Goal: Submit feedback/report problem: Submit feedback/report problem

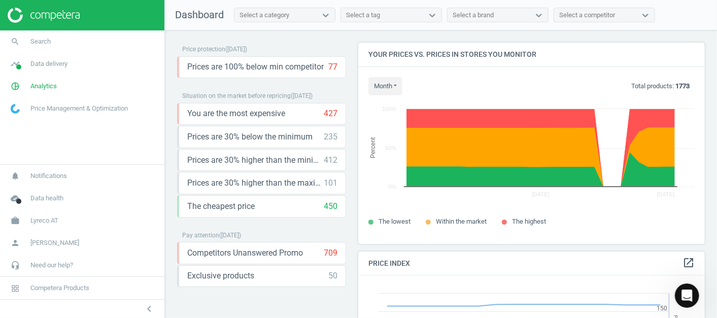
scroll to position [1119, 0]
click at [37, 219] on span "Lyreco AT" at bounding box center [44, 220] width 28 height 9
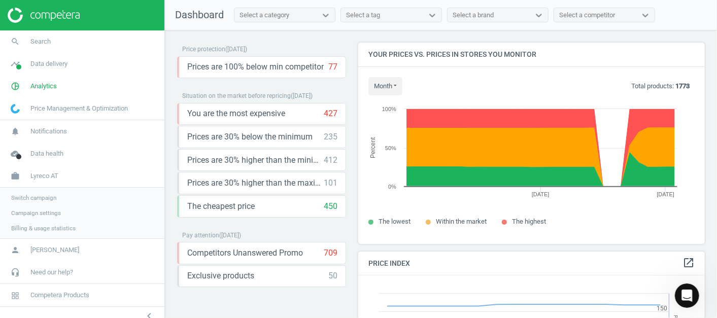
click at [41, 196] on span "Switch campaign" at bounding box center [33, 198] width 45 height 8
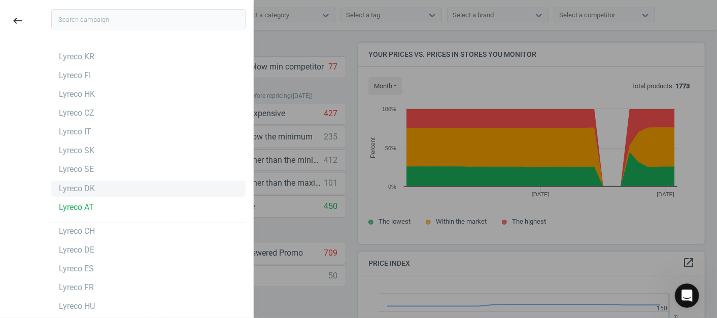
click at [82, 185] on div "Lyreco DK" at bounding box center [77, 188] width 36 height 11
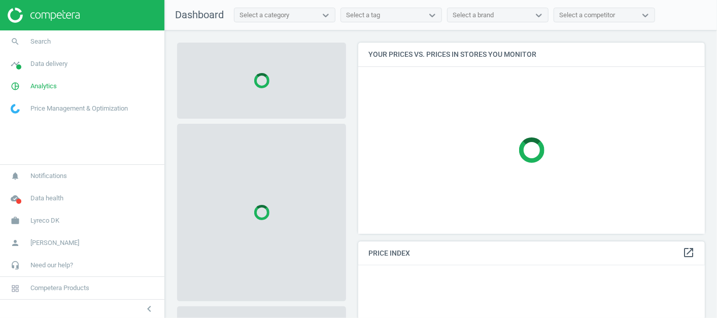
scroll to position [208, 356]
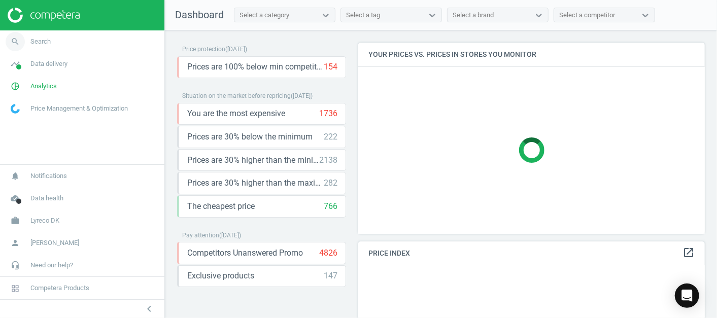
drag, startPoint x: 96, startPoint y: 38, endPoint x: 46, endPoint y: 37, distance: 50.2
click at [46, 37] on link "search Search" at bounding box center [82, 41] width 164 height 22
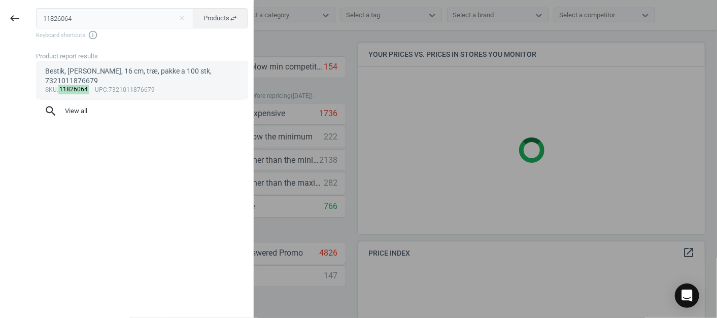
type input "11826064"
click at [73, 83] on div "Bestik, Duni gafler, 16 cm, træ, pakke a 100 stk, 7321011876679" at bounding box center [142, 76] width 194 height 20
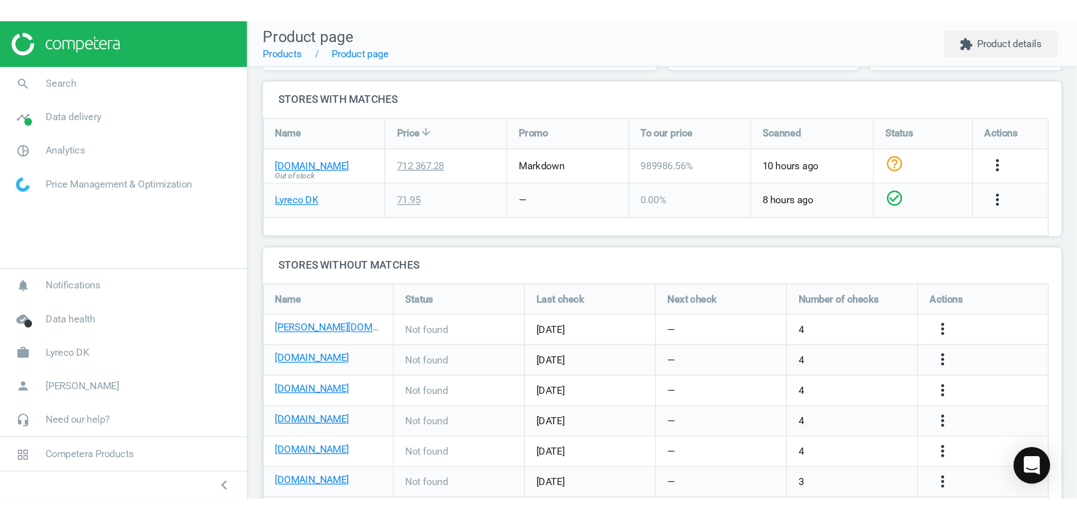
scroll to position [338, 0]
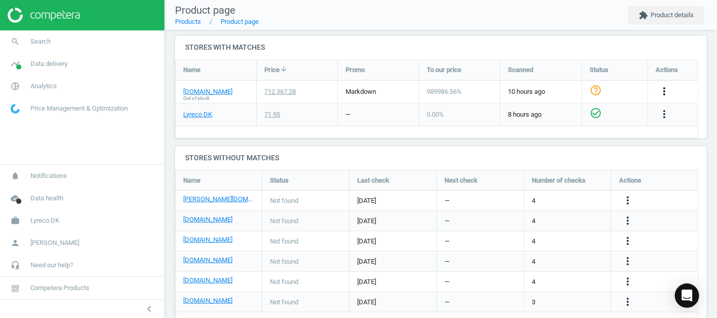
click at [659, 89] on icon "more_vert" at bounding box center [664, 91] width 12 height 12
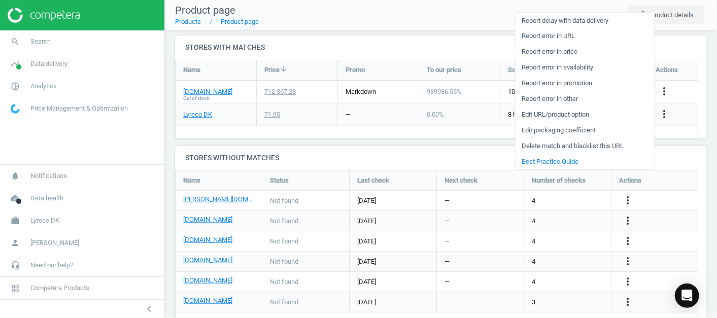
click at [548, 52] on link "Report error in price" at bounding box center [584, 52] width 139 height 16
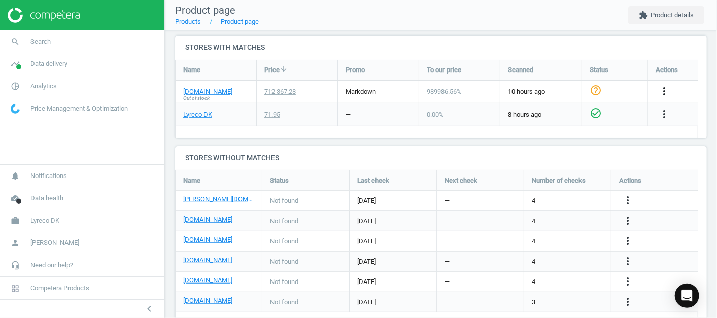
click at [662, 90] on icon "more_vert" at bounding box center [664, 91] width 12 height 12
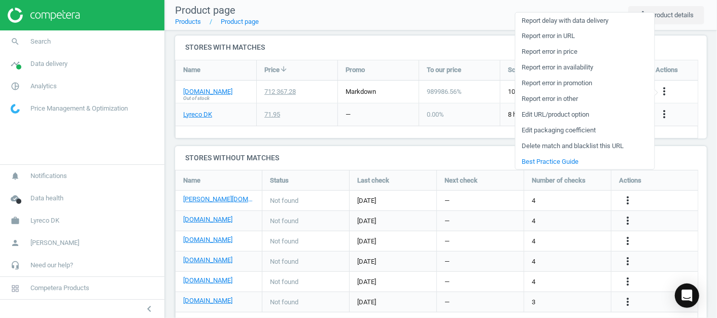
click at [567, 66] on link "Report error in availability" at bounding box center [584, 68] width 139 height 16
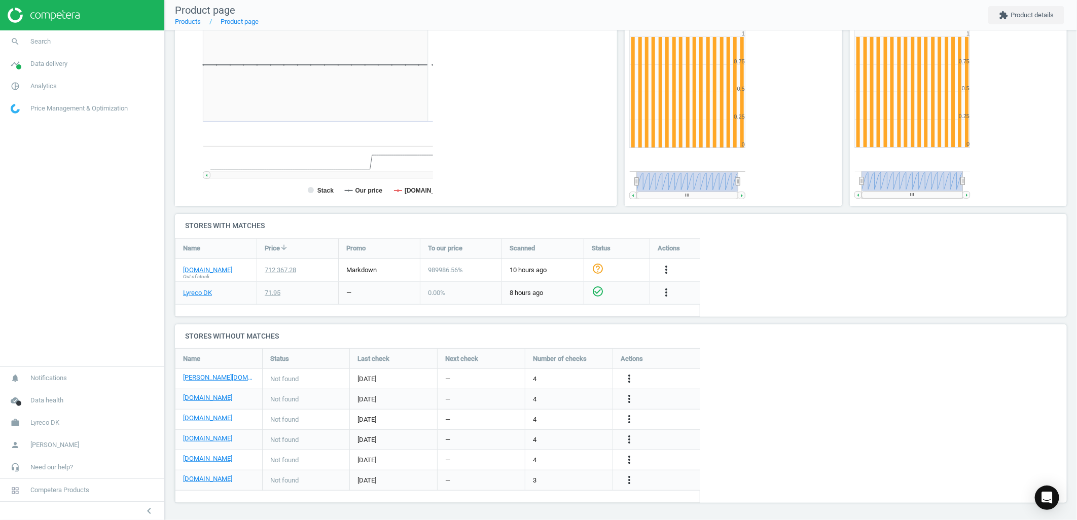
scroll to position [0, 0]
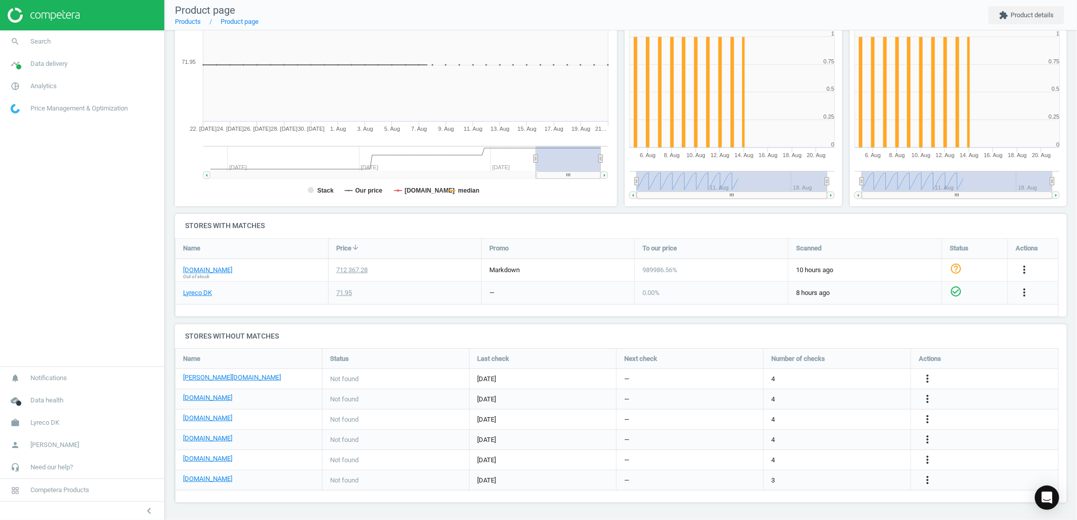
click at [539, 246] on div "Promo" at bounding box center [558, 249] width 153 height 20
